Goal: Information Seeking & Learning: Find specific page/section

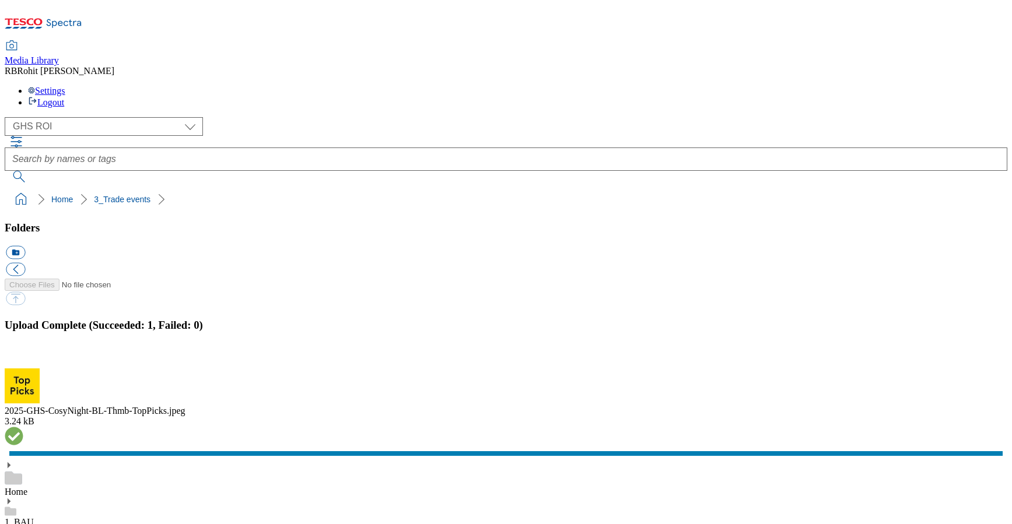
select select "flare-ghs-roi"
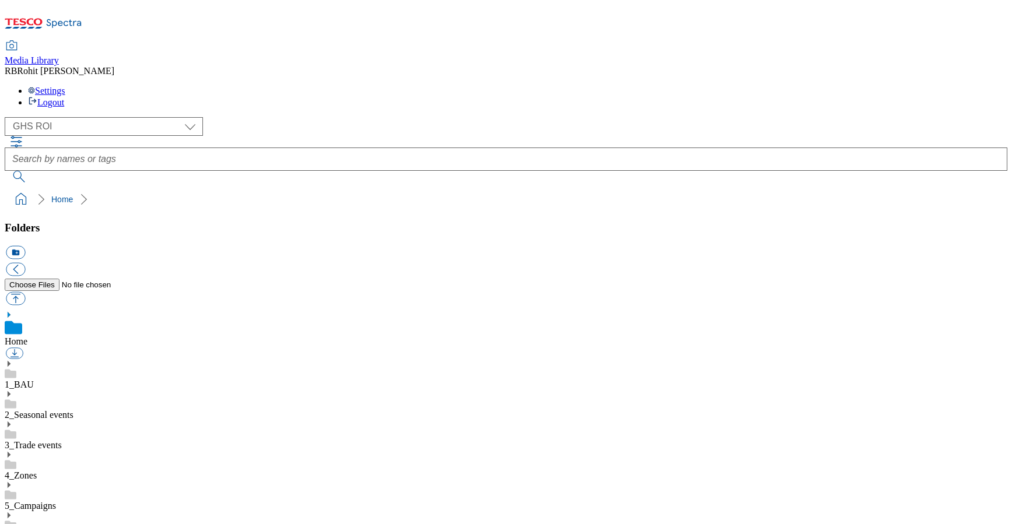
scroll to position [2, 0]
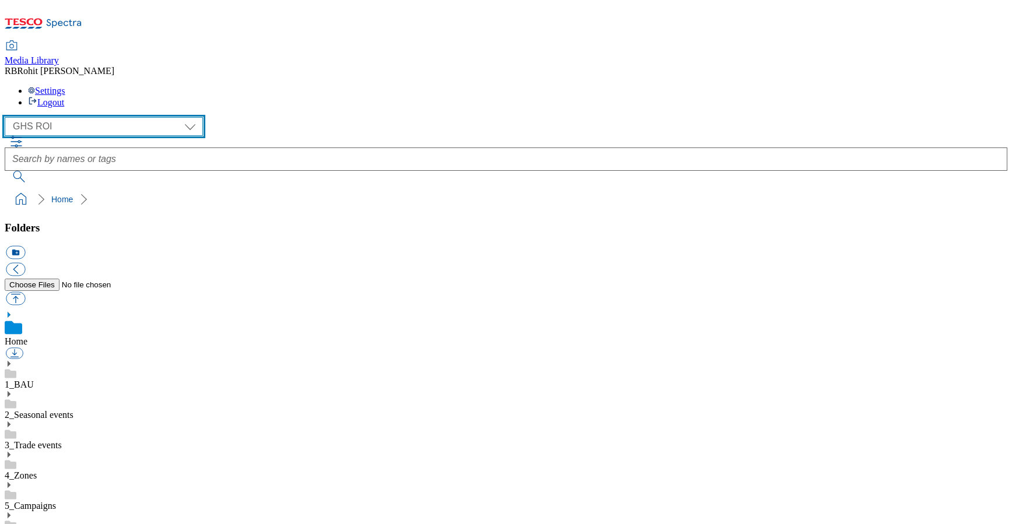
click at [74, 117] on select "Clubcard Marketing Clubcard ROI Dotcom UK GHS Marketing UK GHS ROI Realfood Tes…" at bounding box center [104, 126] width 198 height 19
select select "flare-ghs-mktg"
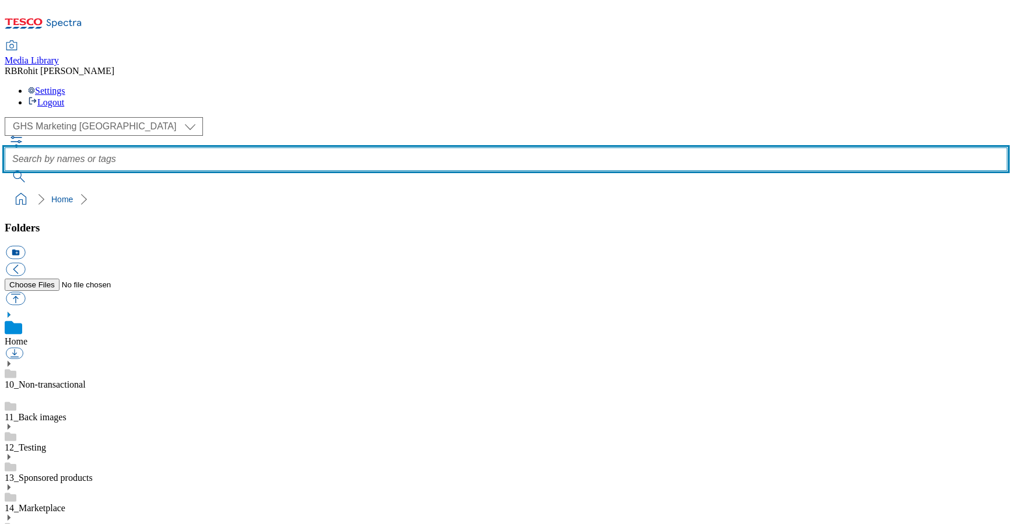
click at [419, 148] on input "text" at bounding box center [506, 159] width 1003 height 23
type input "whoosh"
click at [5, 171] on button "submit" at bounding box center [20, 177] width 30 height 12
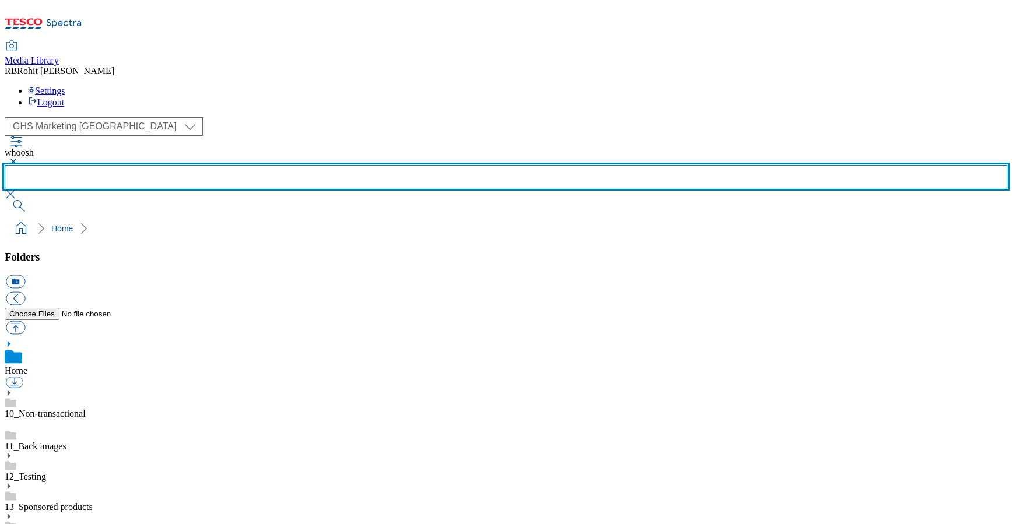
scroll to position [656, 0]
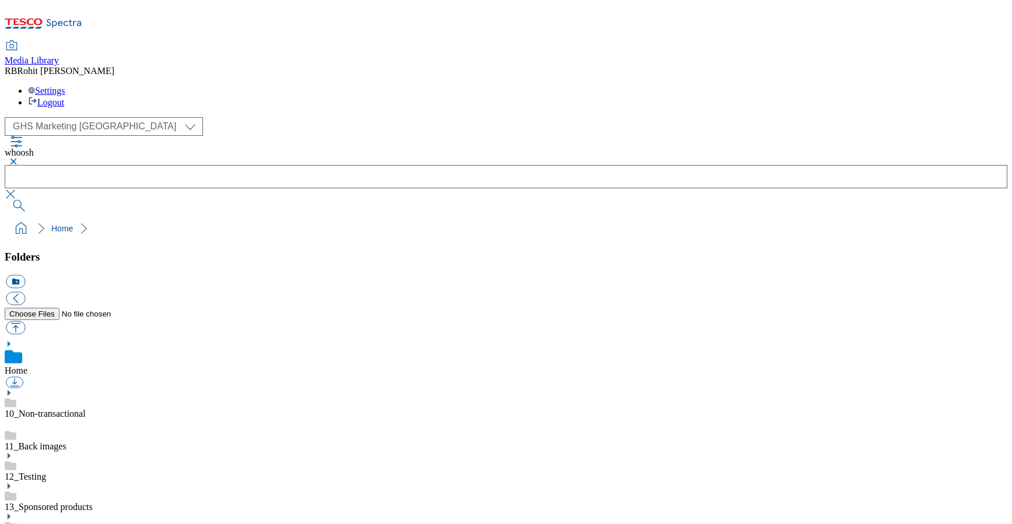
click at [19, 158] on button "button" at bounding box center [12, 161] width 14 height 7
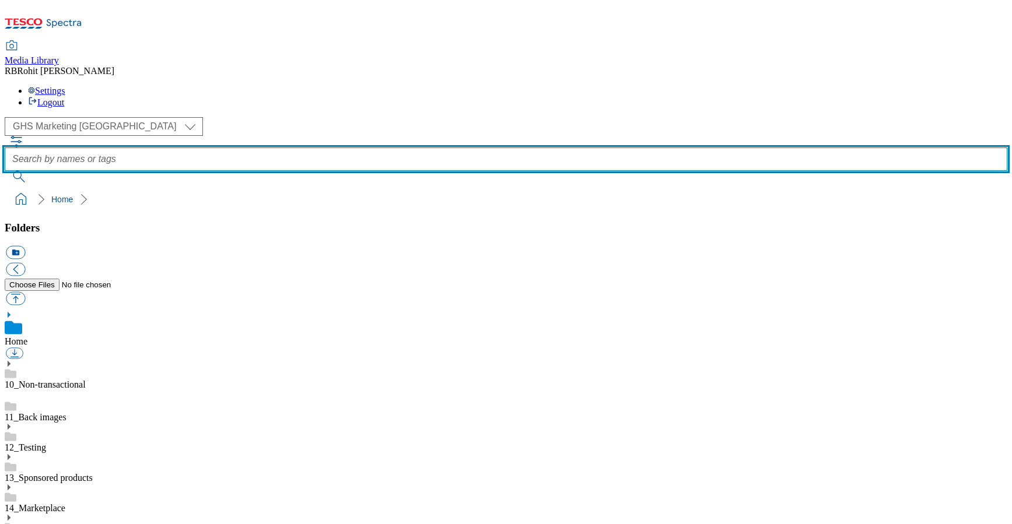
click at [388, 148] on input "text" at bounding box center [506, 159] width 1003 height 23
type input "whoosh-header"
click at [5, 171] on button "submit" at bounding box center [20, 177] width 30 height 12
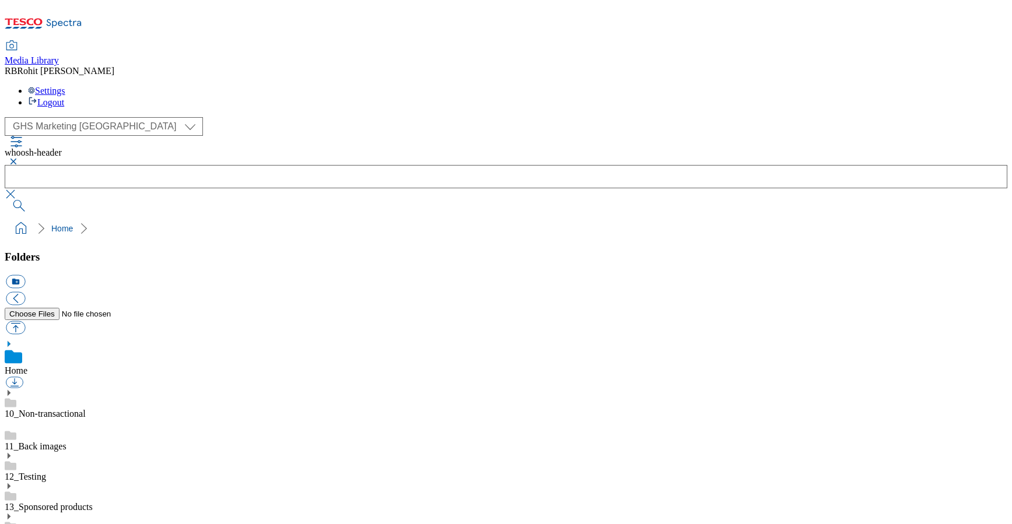
click at [19, 158] on button "button" at bounding box center [12, 161] width 14 height 7
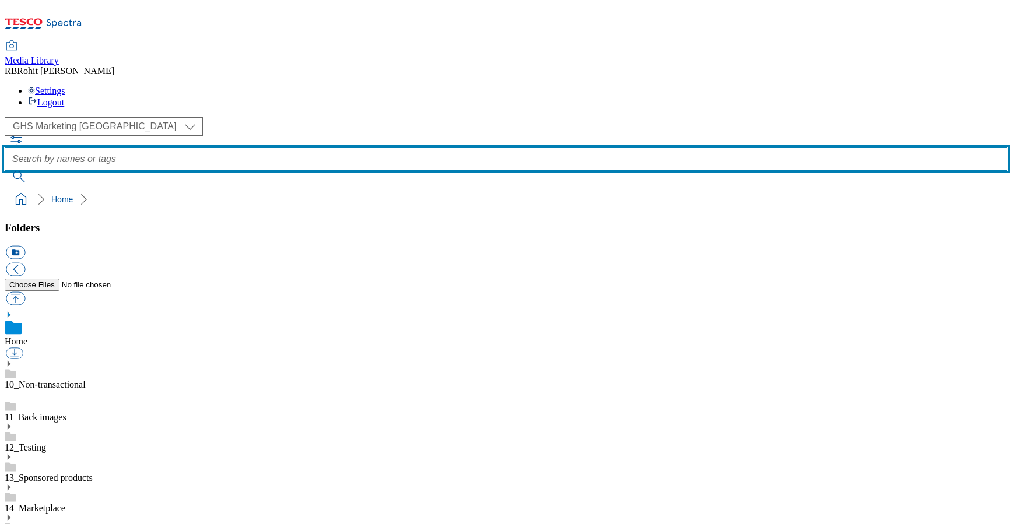
click at [425, 148] on input "text" at bounding box center [506, 159] width 1003 height 23
type input "whosh"
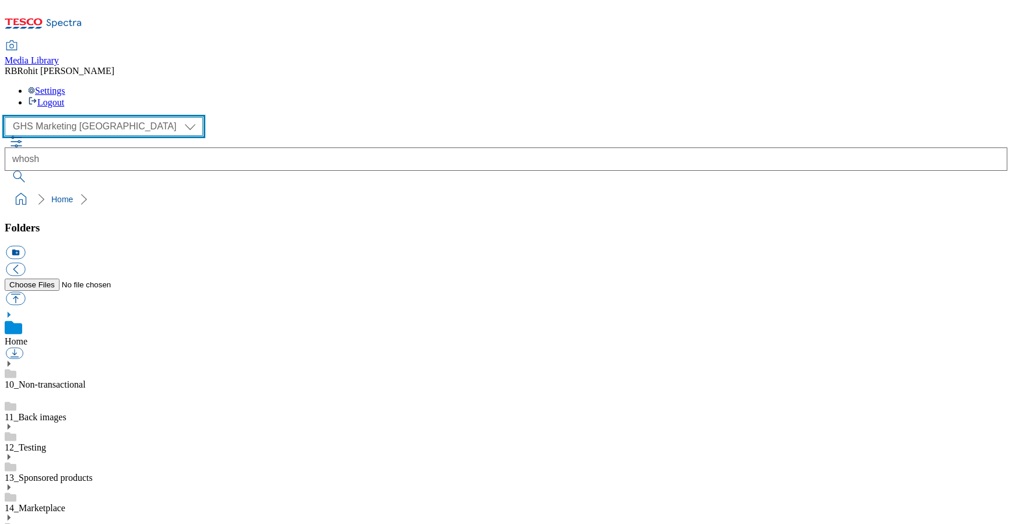
click at [71, 117] on select "Clubcard Marketing Clubcard ROI Dotcom UK GHS Marketing UK GHS ROI Realfood Tes…" at bounding box center [104, 126] width 198 height 19
select select "flare-homepage"
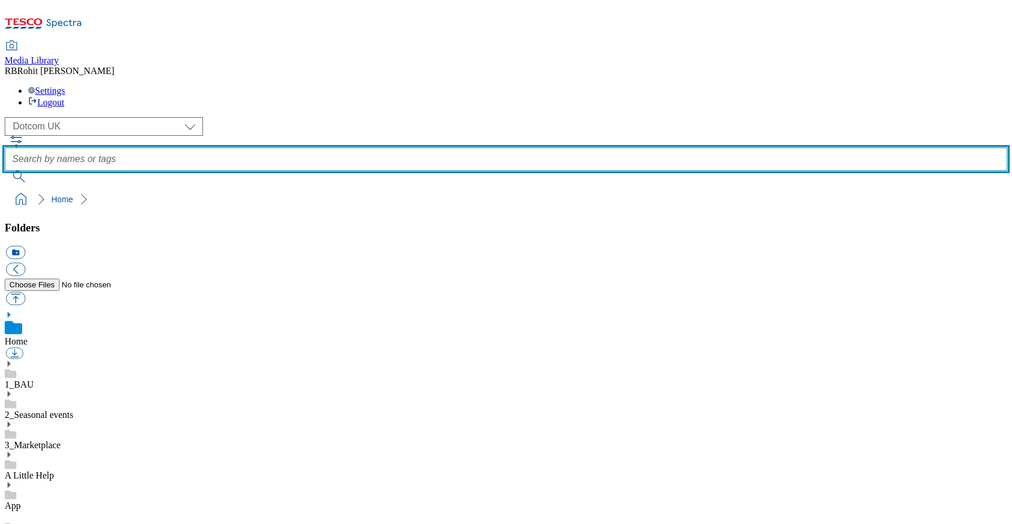
click at [401, 148] on input "text" at bounding box center [506, 159] width 1003 height 23
type input "whoosh"
click at [5, 171] on button "submit" at bounding box center [20, 177] width 30 height 12
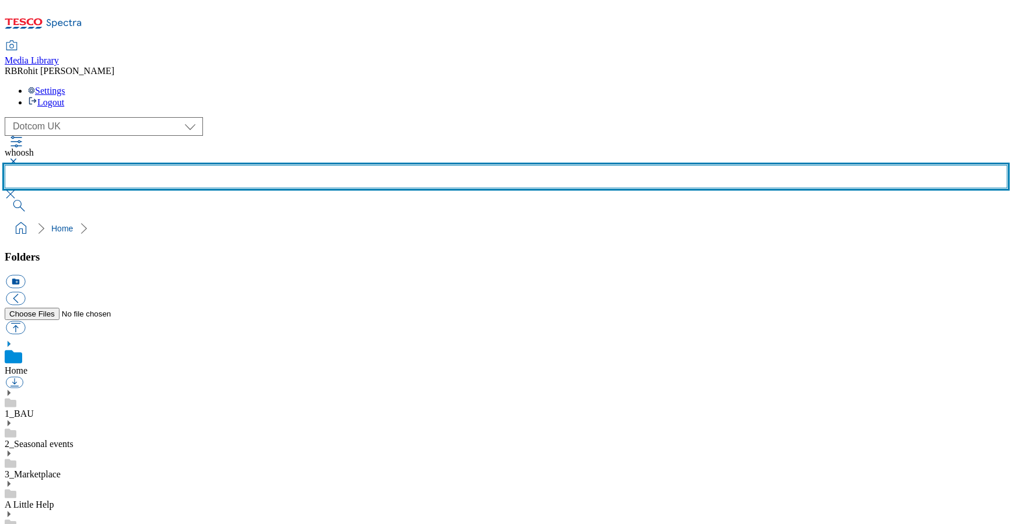
scroll to position [450, 0]
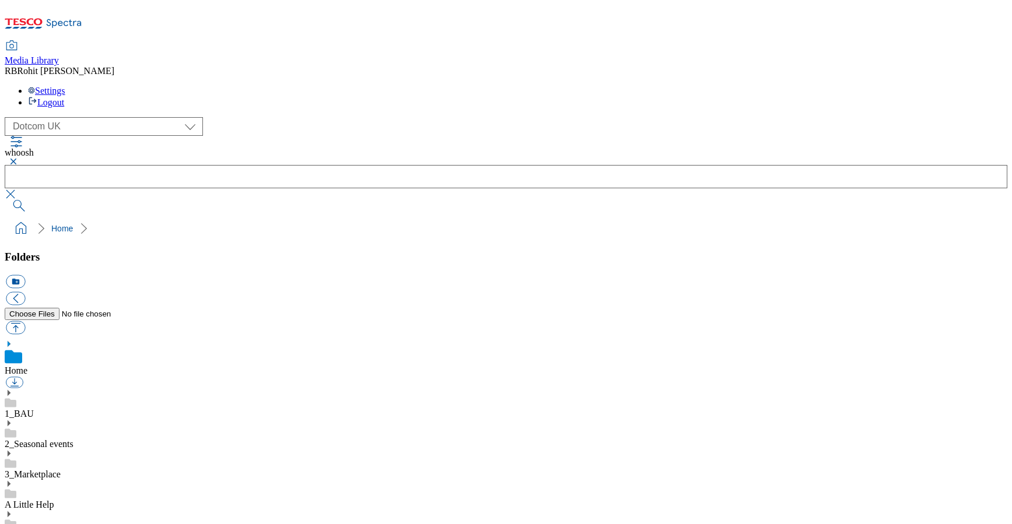
scroll to position [242, 0]
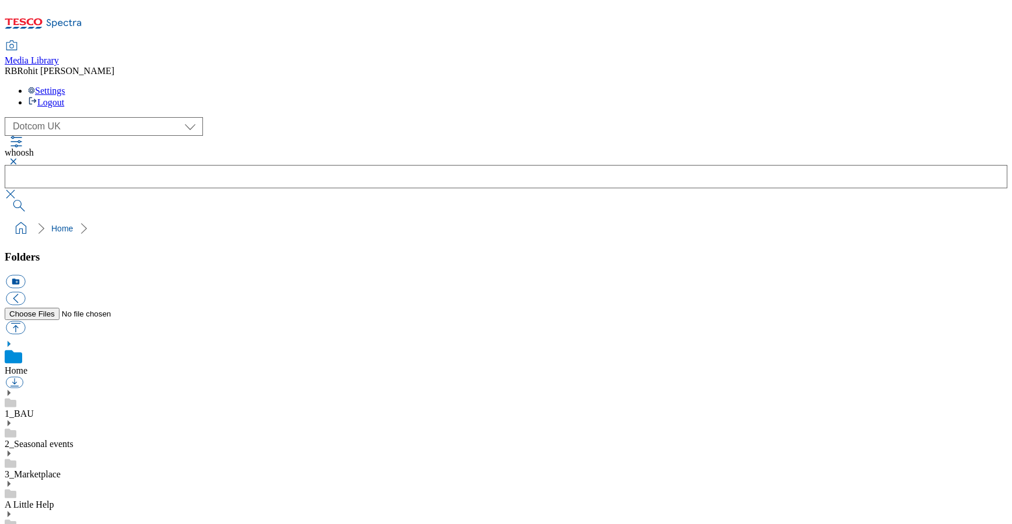
scroll to position [460, 0]
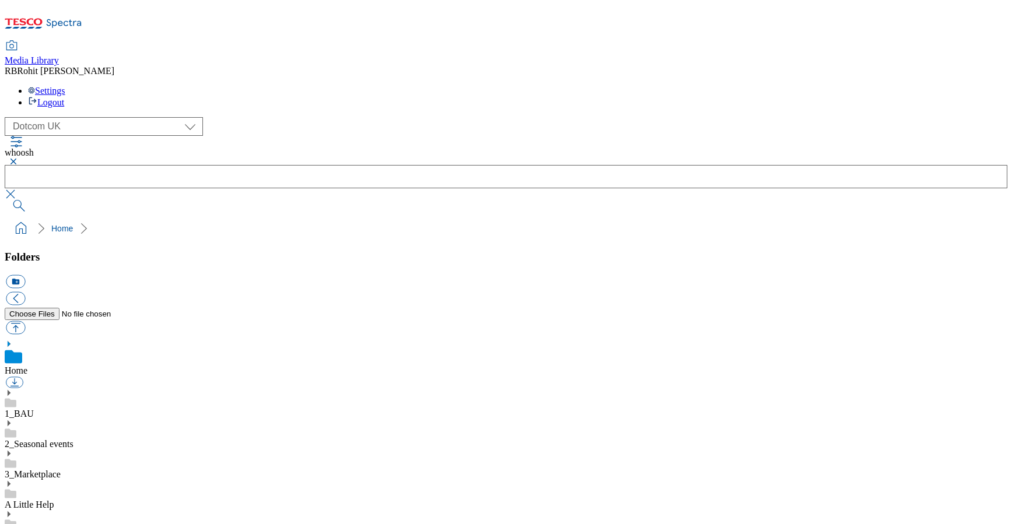
scroll to position [516, 0]
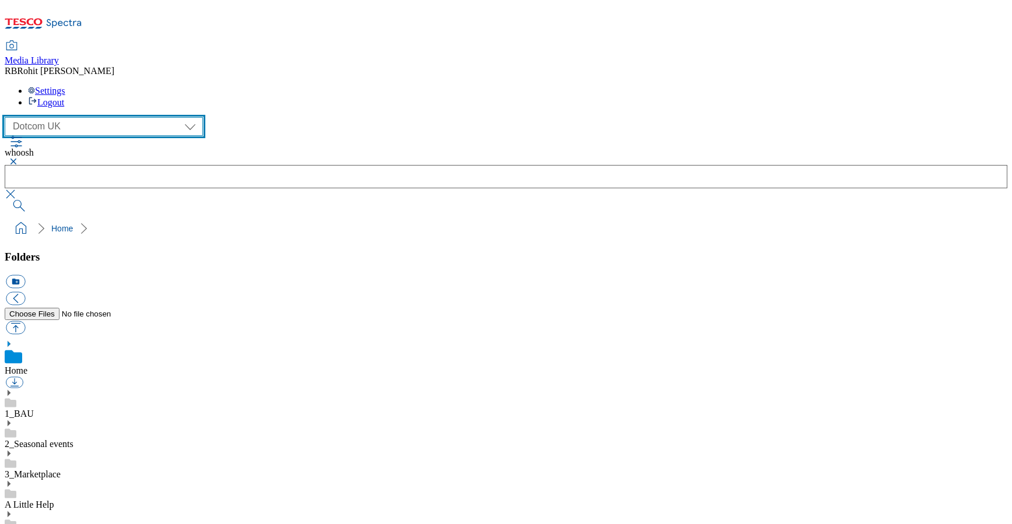
click at [68, 117] on select "Clubcard Marketing Clubcard ROI Dotcom UK GHS Marketing UK GHS ROI Realfood Tes…" at bounding box center [104, 126] width 198 height 19
select select "flare-ghs-roi"
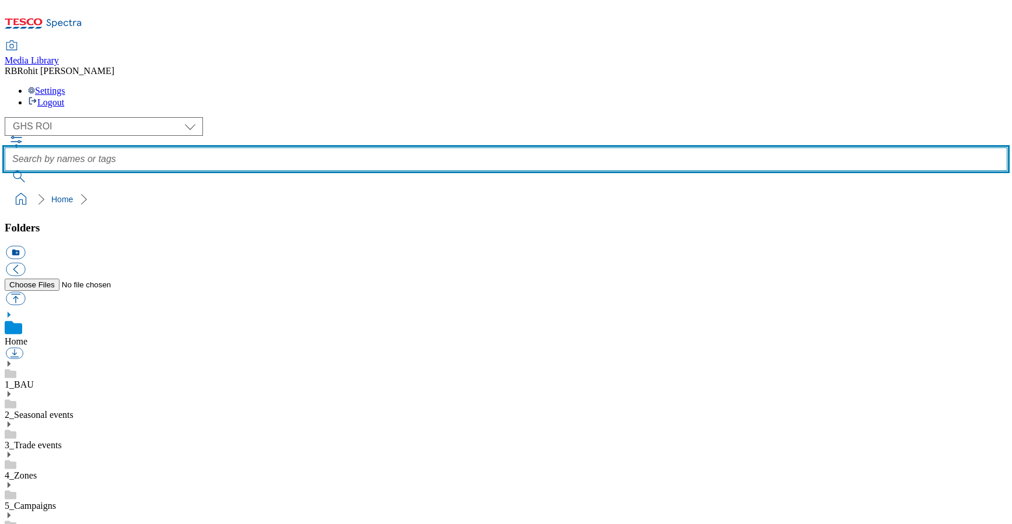
click at [419, 148] on input "text" at bounding box center [506, 159] width 1003 height 23
type input "whoosh"
click at [5, 171] on button "submit" at bounding box center [20, 177] width 30 height 12
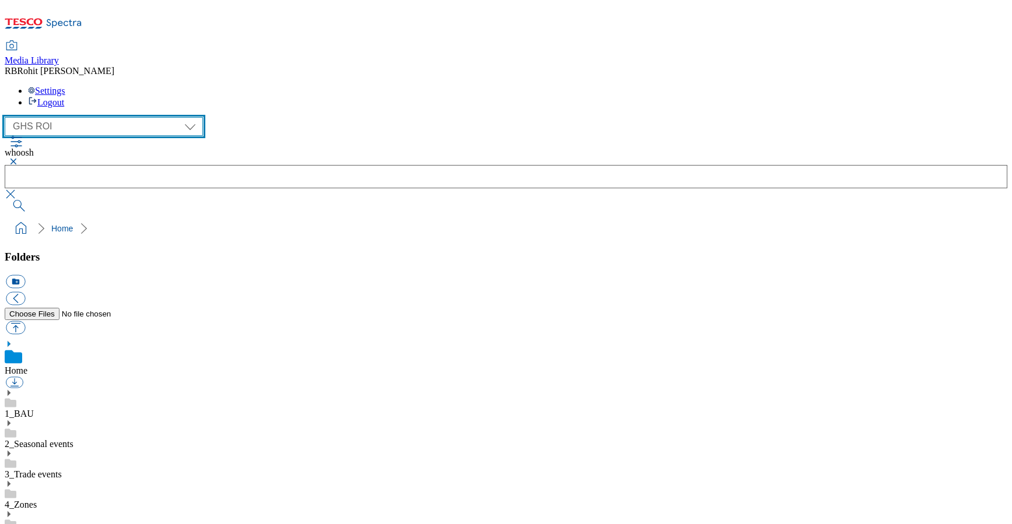
click at [59, 117] on select "Clubcard Marketing Clubcard ROI Dotcom UK GHS Marketing UK GHS ROI Realfood Tes…" at bounding box center [104, 126] width 198 height 19
select select "flare-homepage"
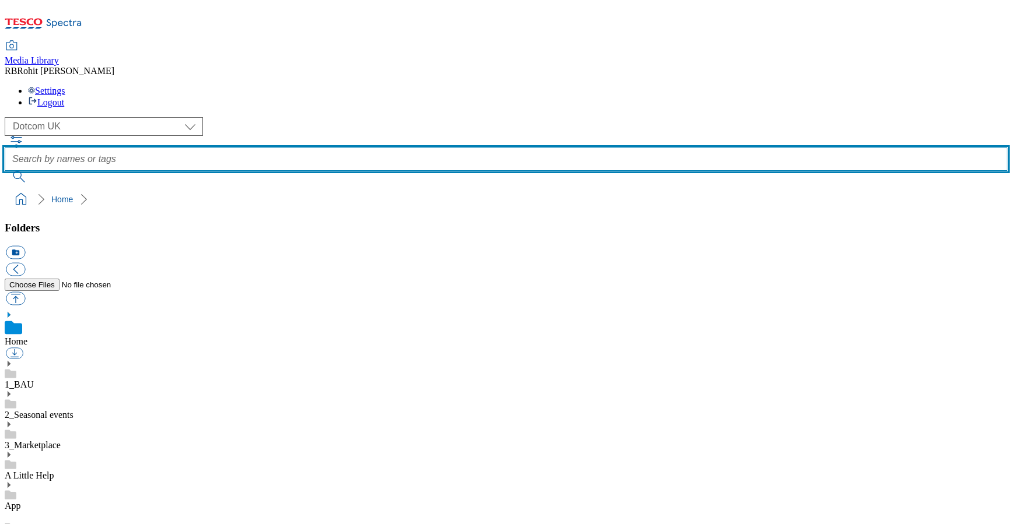
click at [398, 148] on input "text" at bounding box center [506, 159] width 1003 height 23
type input "whoosh"
click at [5, 171] on button "submit" at bounding box center [20, 177] width 30 height 12
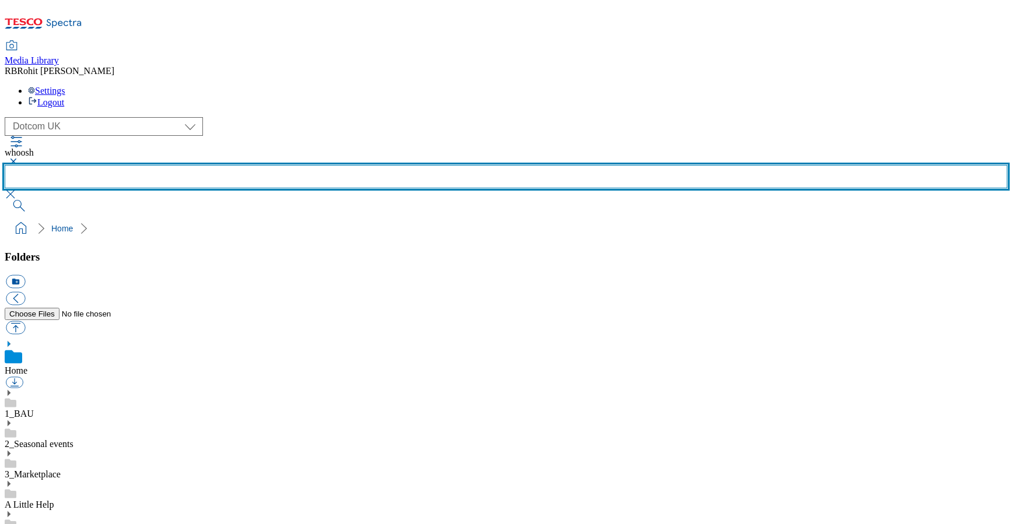
scroll to position [656, 0]
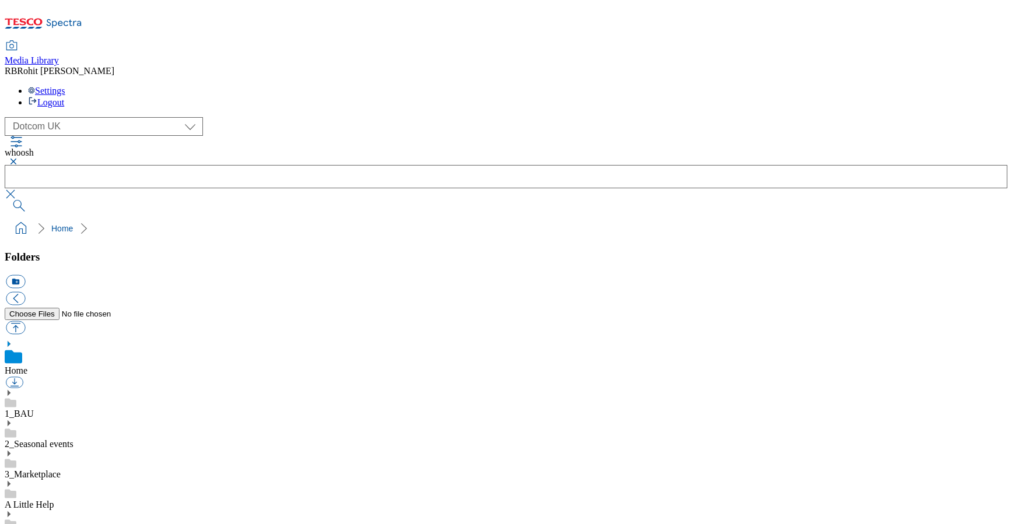
scroll to position [656, 0]
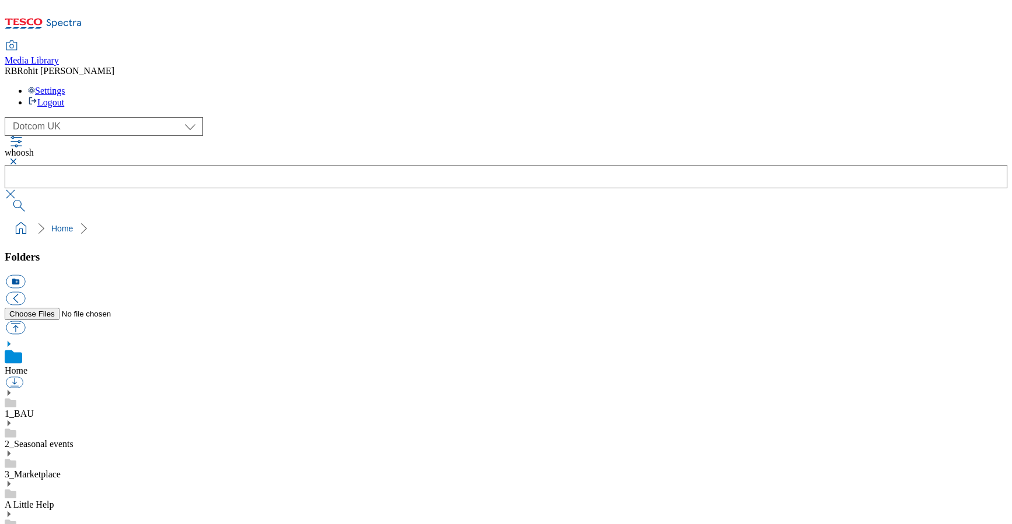
scroll to position [363, 0]
